Goal: Obtain resource: Download file/media

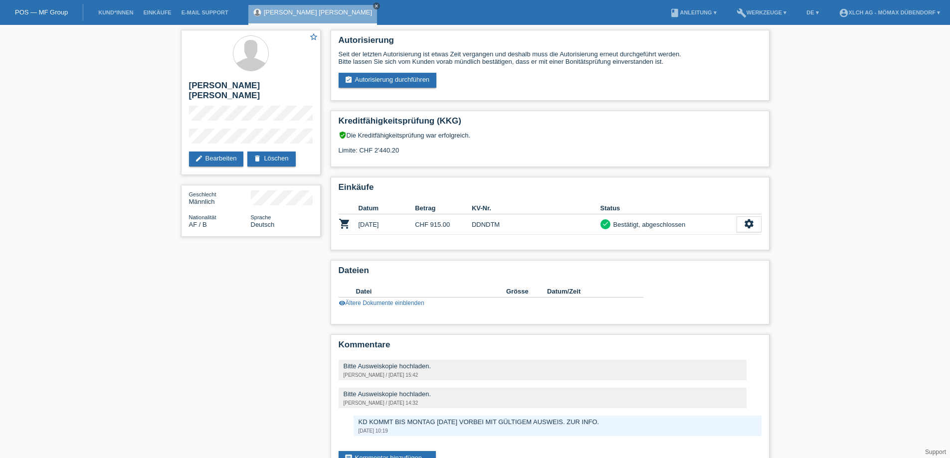
click at [374, 7] on icon "close" at bounding box center [376, 5] width 5 height 5
click at [109, 14] on link "Kund*innen" at bounding box center [115, 12] width 45 height 6
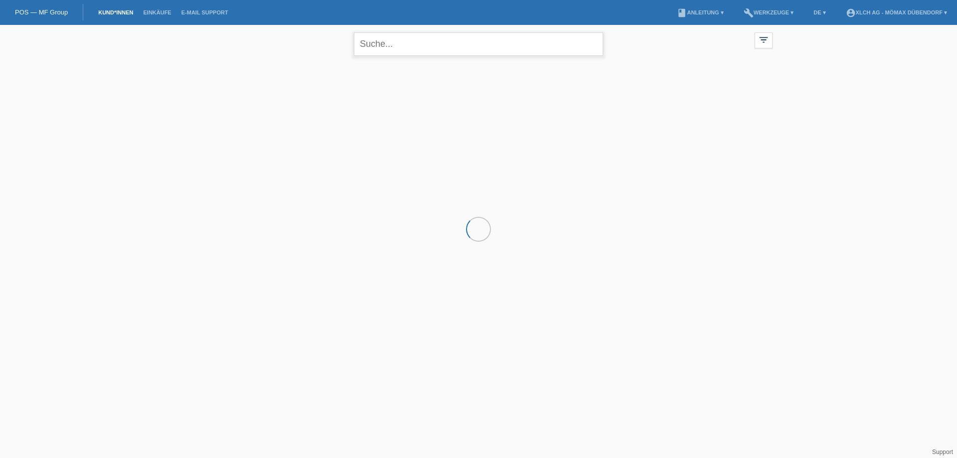
drag, startPoint x: 0, startPoint y: 0, endPoint x: 399, endPoint y: 42, distance: 401.0
click at [399, 42] on input "text" at bounding box center [478, 43] width 249 height 23
paste input "DJAMILA,FARHAT"
click at [401, 40] on input "DJAMILA,FARHAT" at bounding box center [478, 43] width 249 height 23
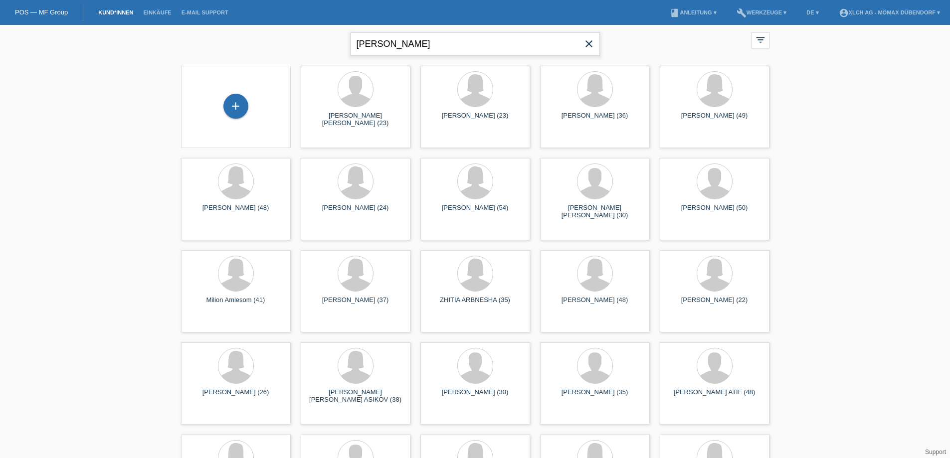
drag, startPoint x: 429, startPoint y: 39, endPoint x: 443, endPoint y: 35, distance: 14.7
click at [430, 39] on input "DJAMILA FARHAT" at bounding box center [474, 43] width 249 height 23
type input "DJAMILA FARHAT"
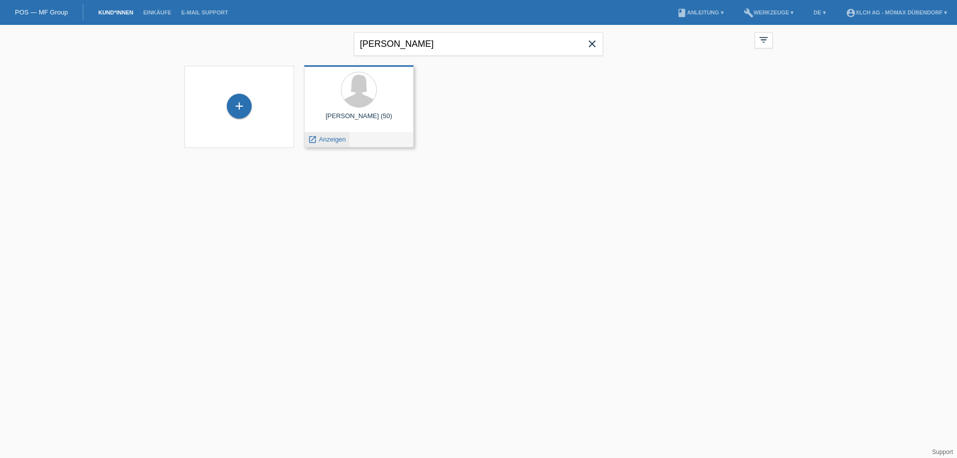
click at [324, 140] on span "Anzeigen" at bounding box center [332, 139] width 27 height 7
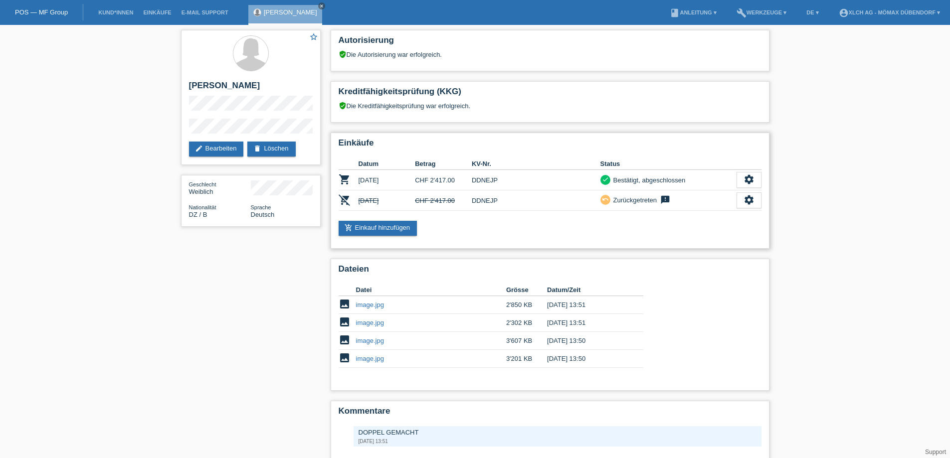
scroll to position [41, 0]
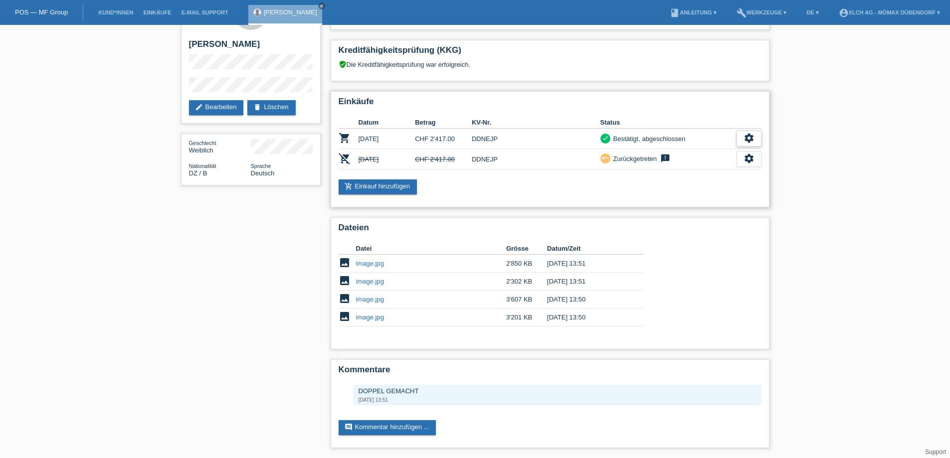
click at [753, 140] on icon "settings" at bounding box center [748, 138] width 11 height 11
click at [699, 183] on span "Vertrag herunterladen" at bounding box center [710, 184] width 66 height 12
click at [243, 147] on div "Geschlecht Weiblich" at bounding box center [220, 146] width 62 height 15
click at [293, 153] on div "Geschlecht Weiblich" at bounding box center [251, 146] width 124 height 15
click at [291, 153] on div "Geschlecht Weiblich" at bounding box center [251, 146] width 124 height 15
